Goal: Find specific page/section: Find specific page/section

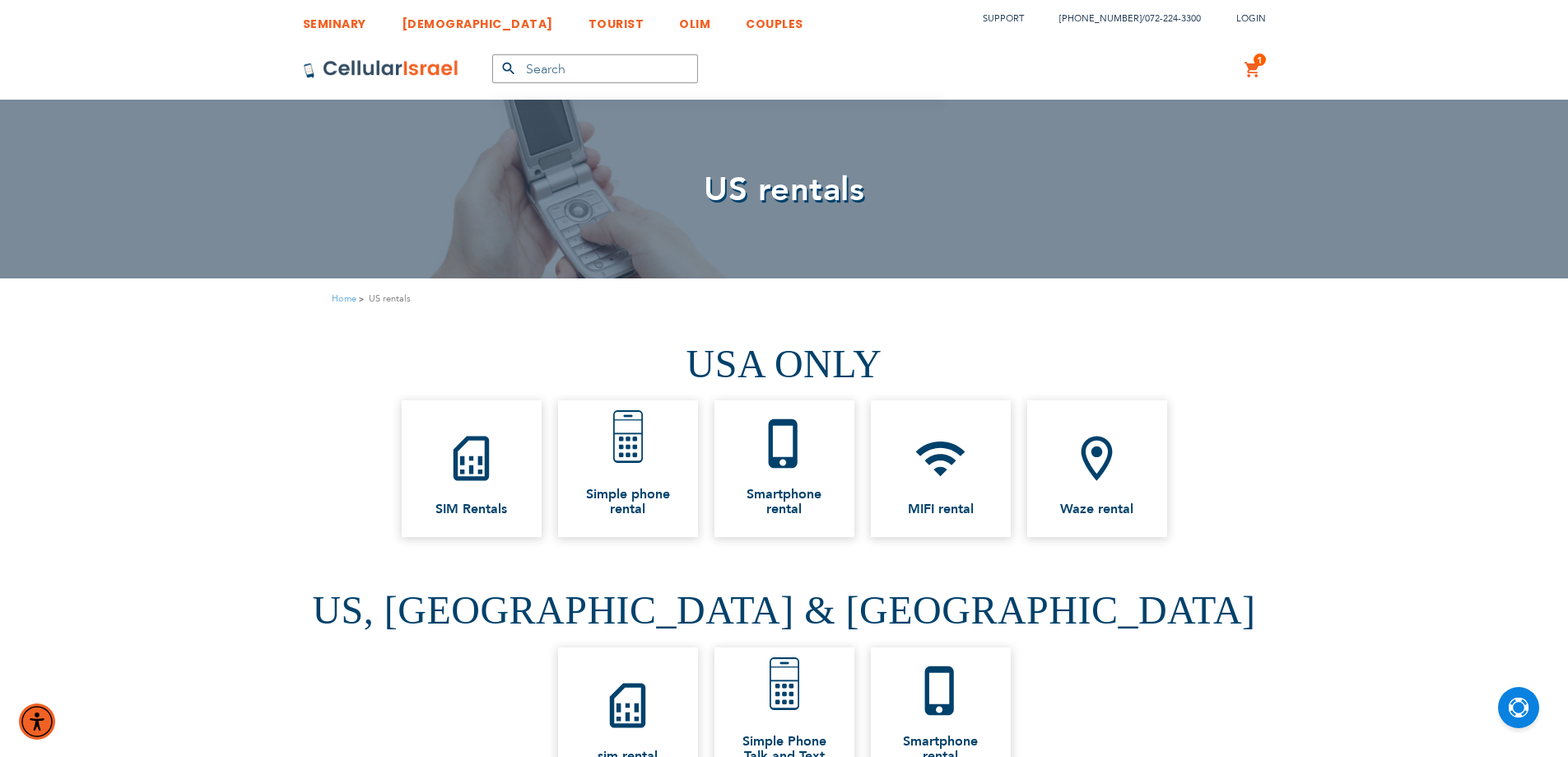
click at [740, 183] on span "US rentals" at bounding box center [784, 189] width 160 height 45
click at [771, 205] on span "US rentals" at bounding box center [784, 189] width 160 height 45
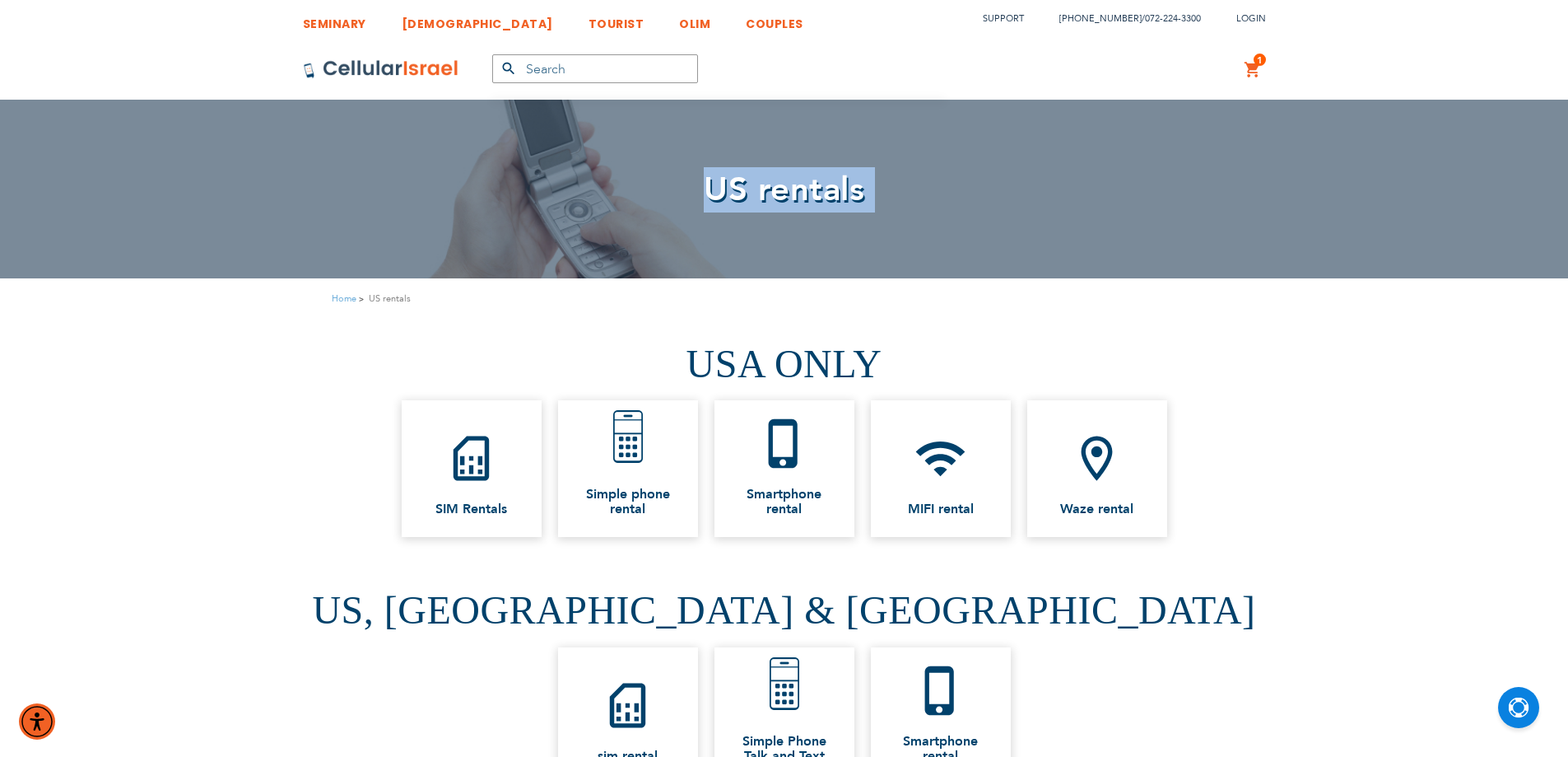
click at [771, 205] on span "US rentals" at bounding box center [784, 189] width 160 height 45
click at [733, 196] on span "US rentals" at bounding box center [784, 189] width 160 height 45
click at [775, 197] on span "US rentals" at bounding box center [784, 189] width 160 height 45
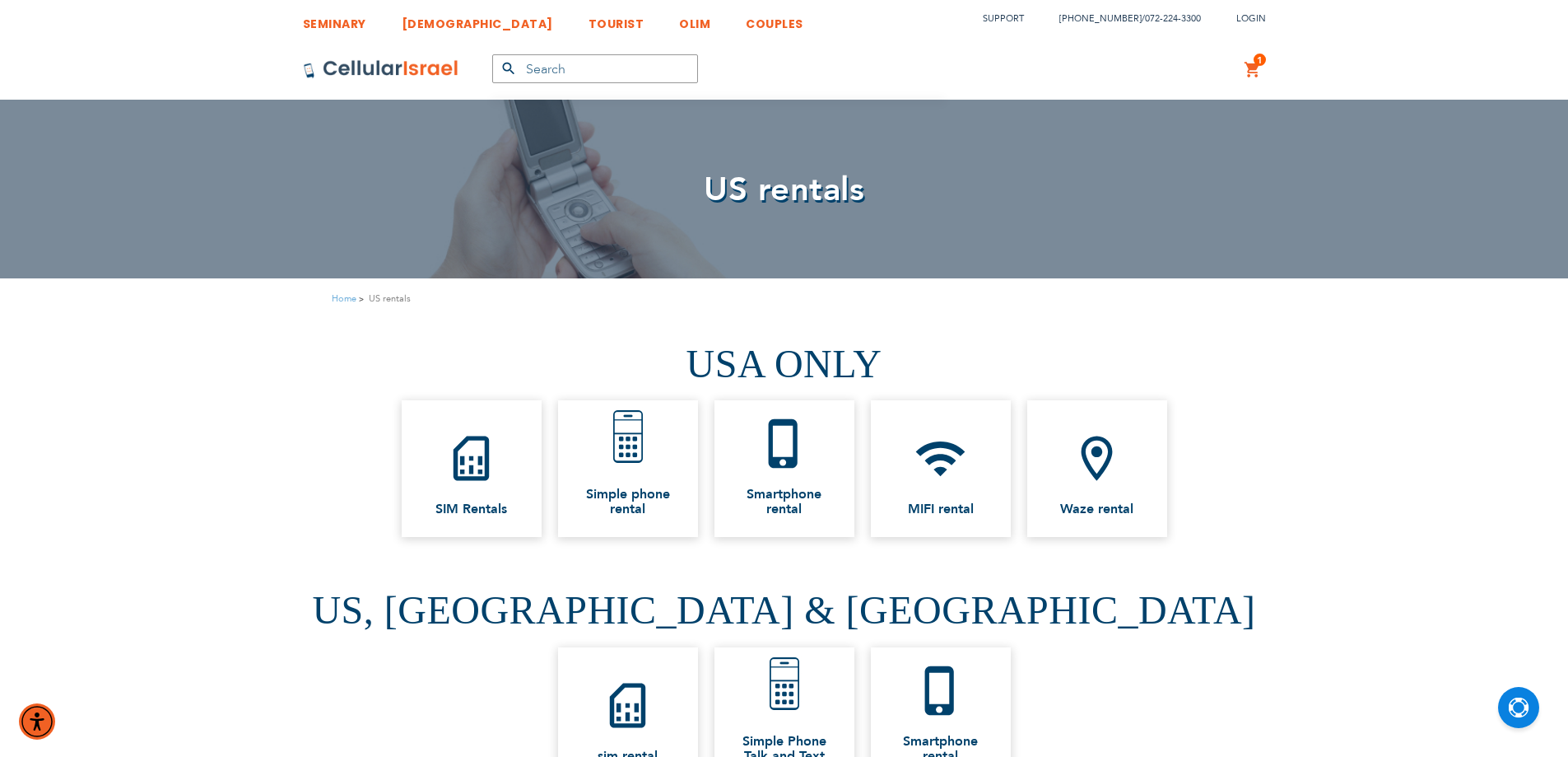
click at [776, 197] on span "US rentals" at bounding box center [784, 189] width 160 height 45
click at [787, 198] on span "US rentals" at bounding box center [784, 189] width 160 height 45
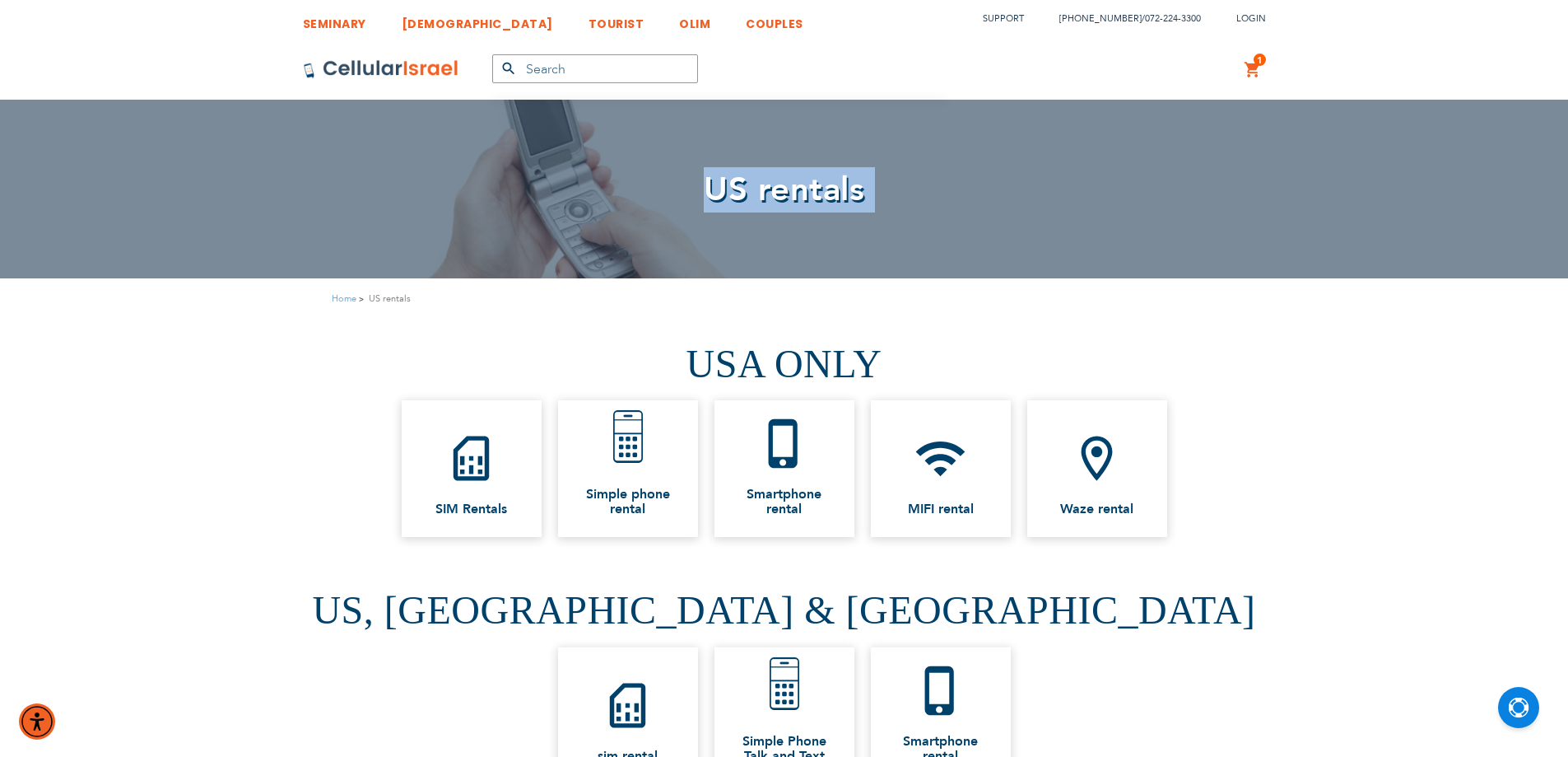
click at [787, 198] on span "US rentals" at bounding box center [784, 189] width 160 height 45
click at [767, 468] on icon "phone_iphone" at bounding box center [784, 443] width 54 height 54
